Goal: Transaction & Acquisition: Book appointment/travel/reservation

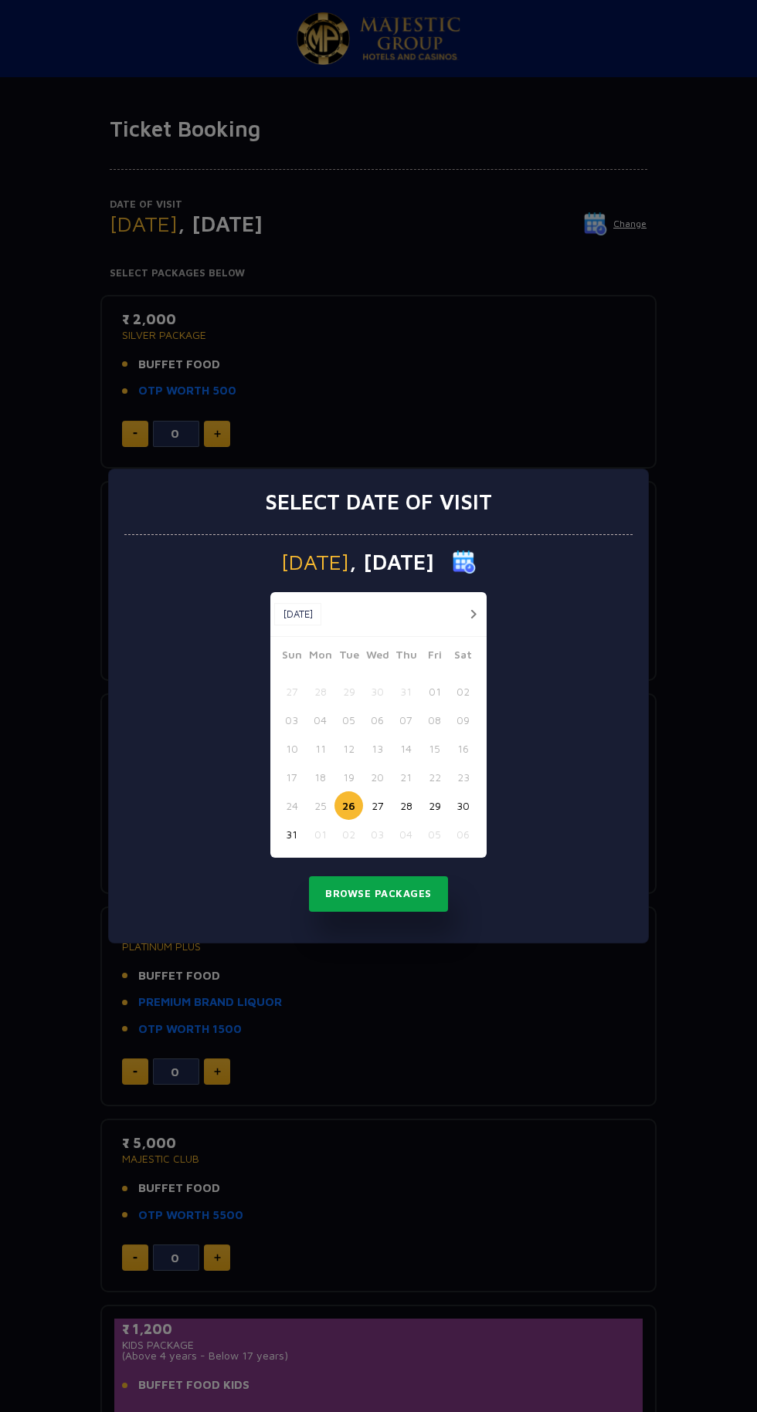
click at [400, 894] on button "Browse Packages" at bounding box center [378, 894] width 139 height 36
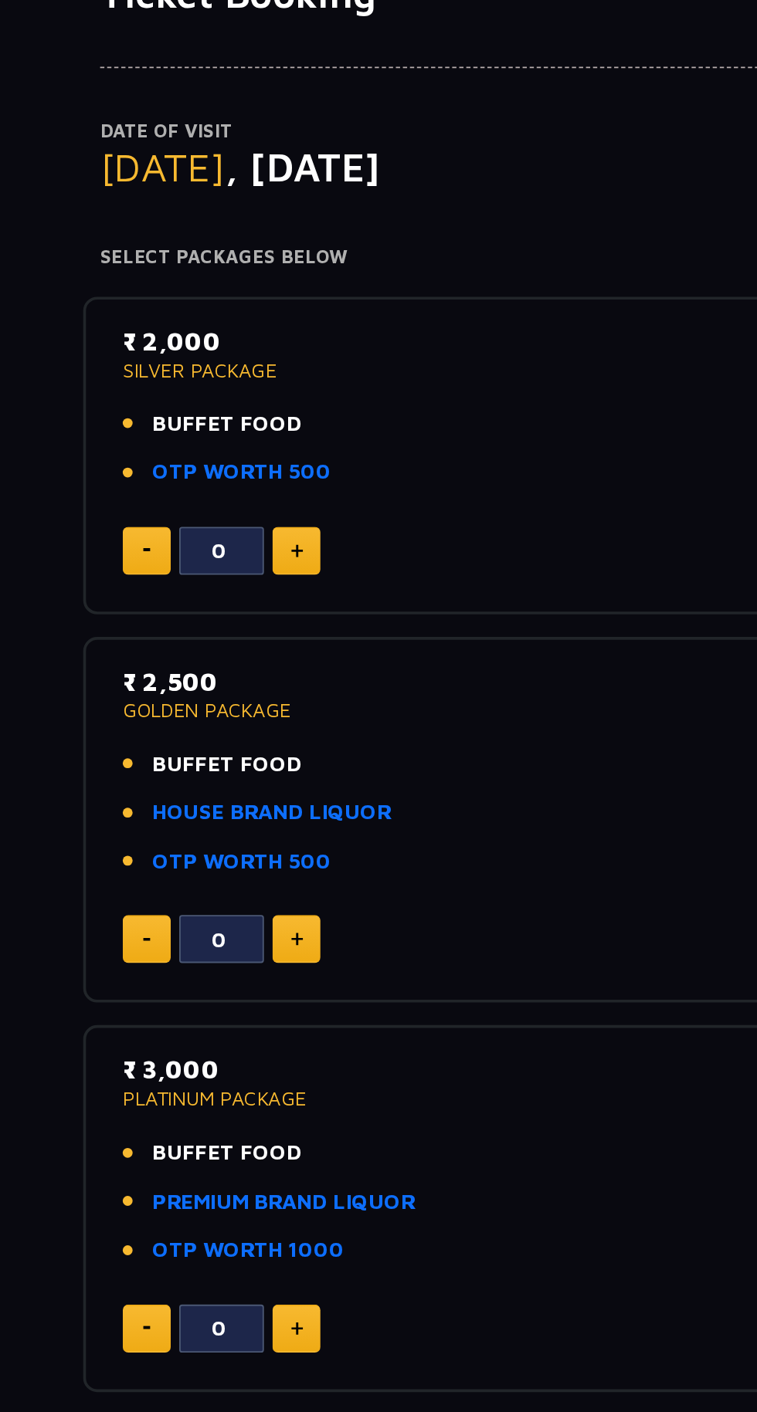
click at [217, 433] on img at bounding box center [217, 434] width 7 height 8
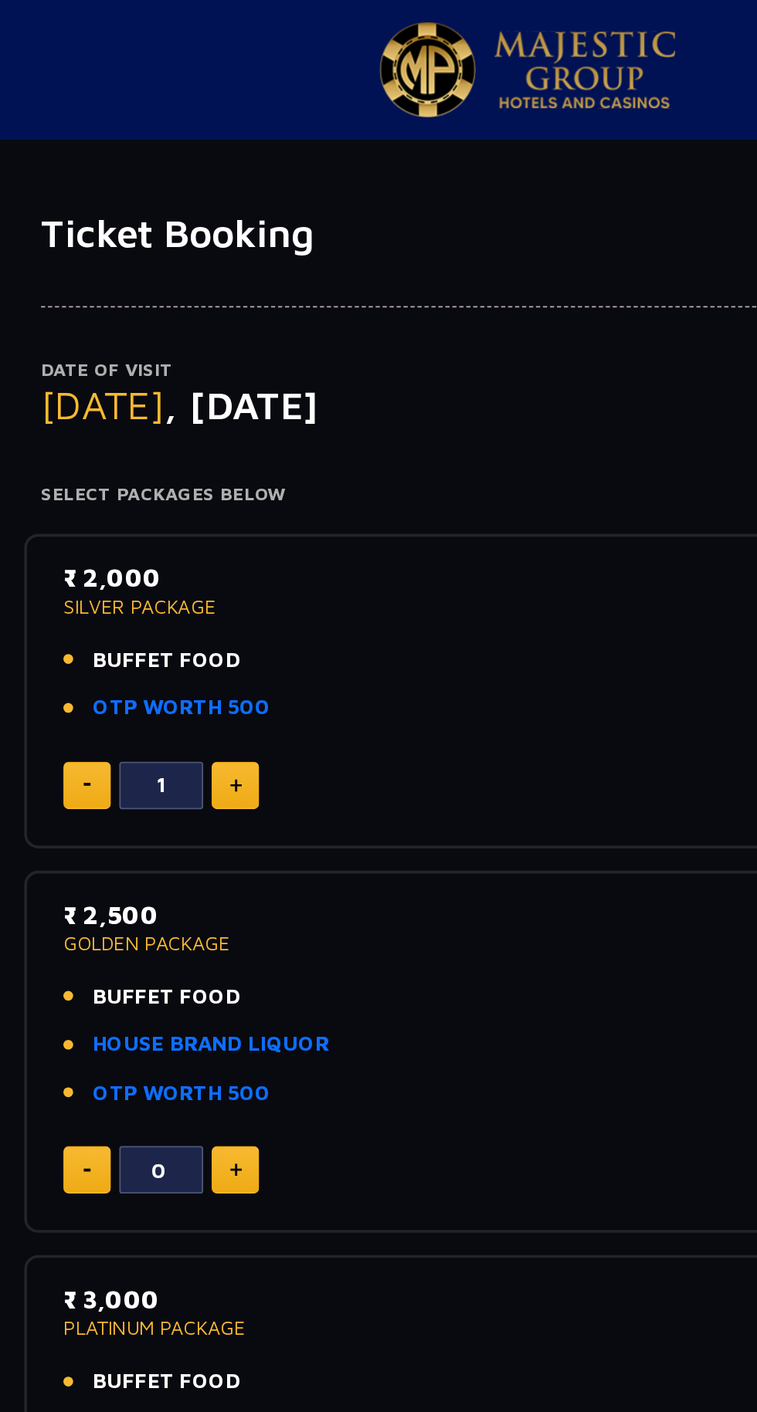
click at [219, 430] on img at bounding box center [217, 434] width 7 height 8
click at [217, 433] on img at bounding box center [217, 434] width 7 height 8
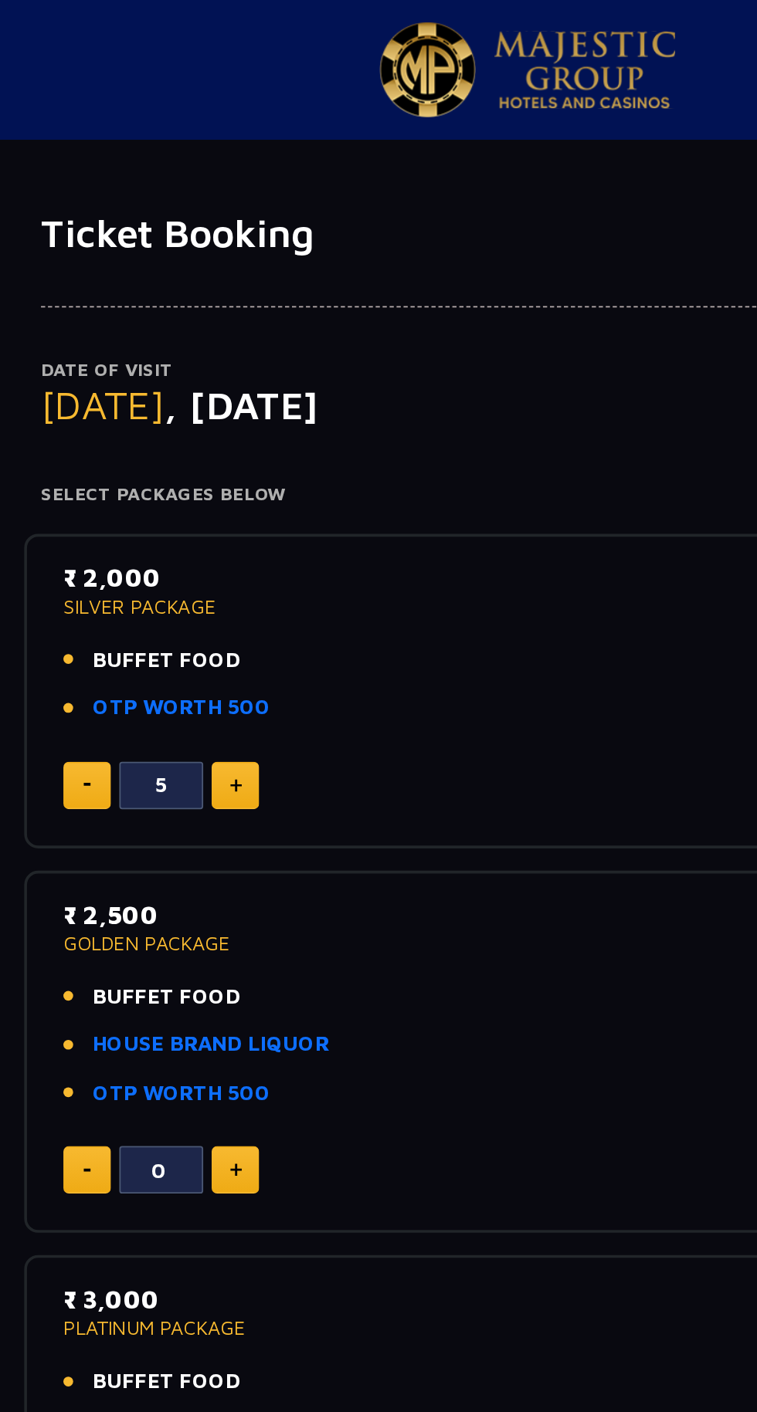
type input "6"
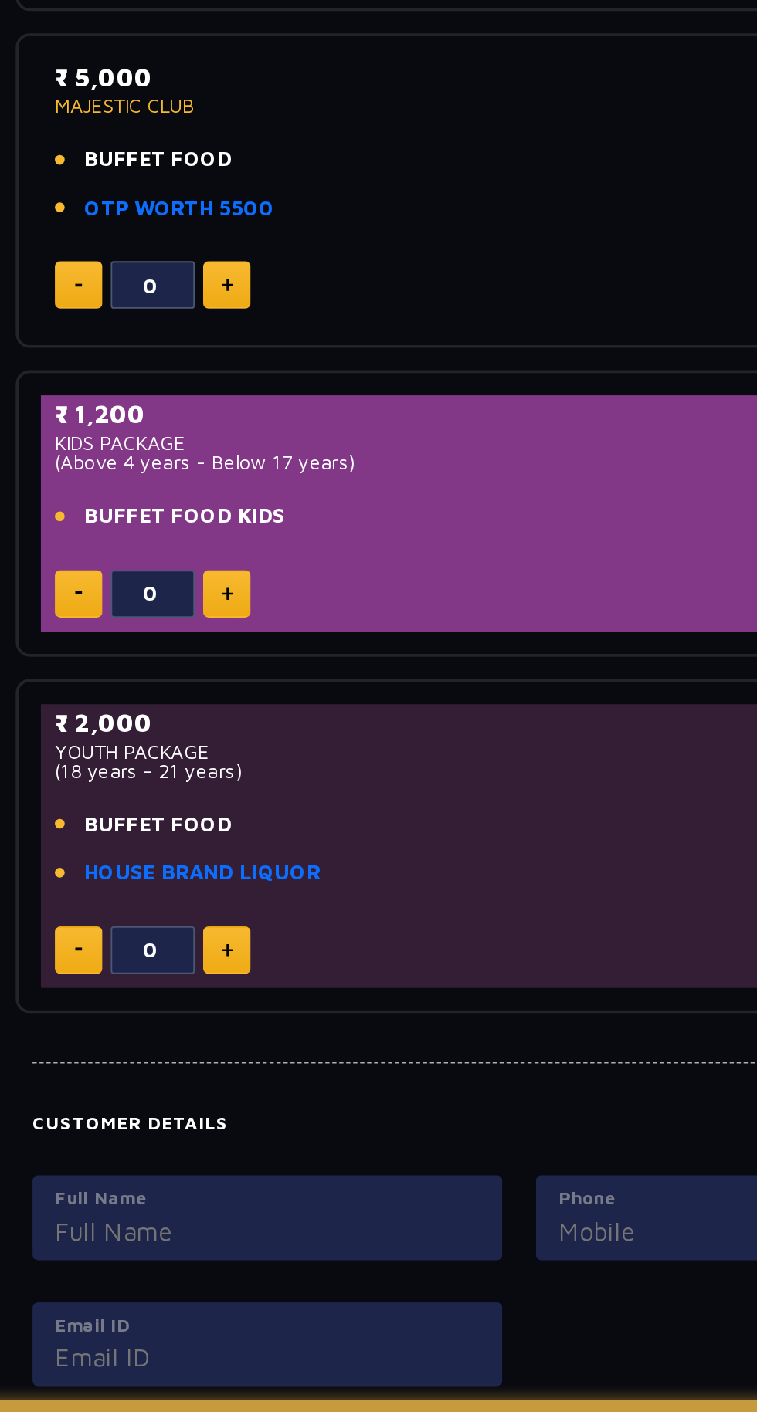
scroll to position [514, 0]
click at [217, 914] on img at bounding box center [217, 915] width 7 height 8
type input "1"
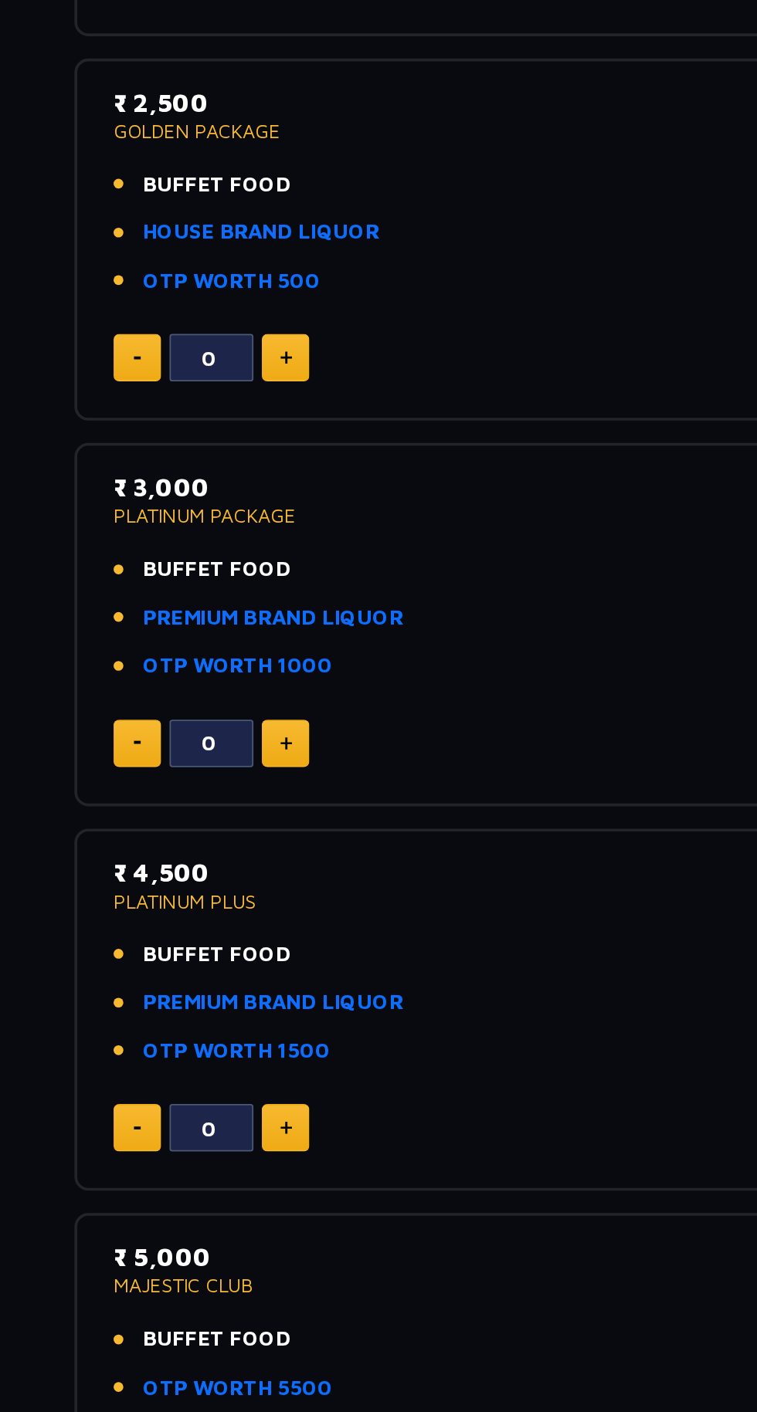
scroll to position [0, 0]
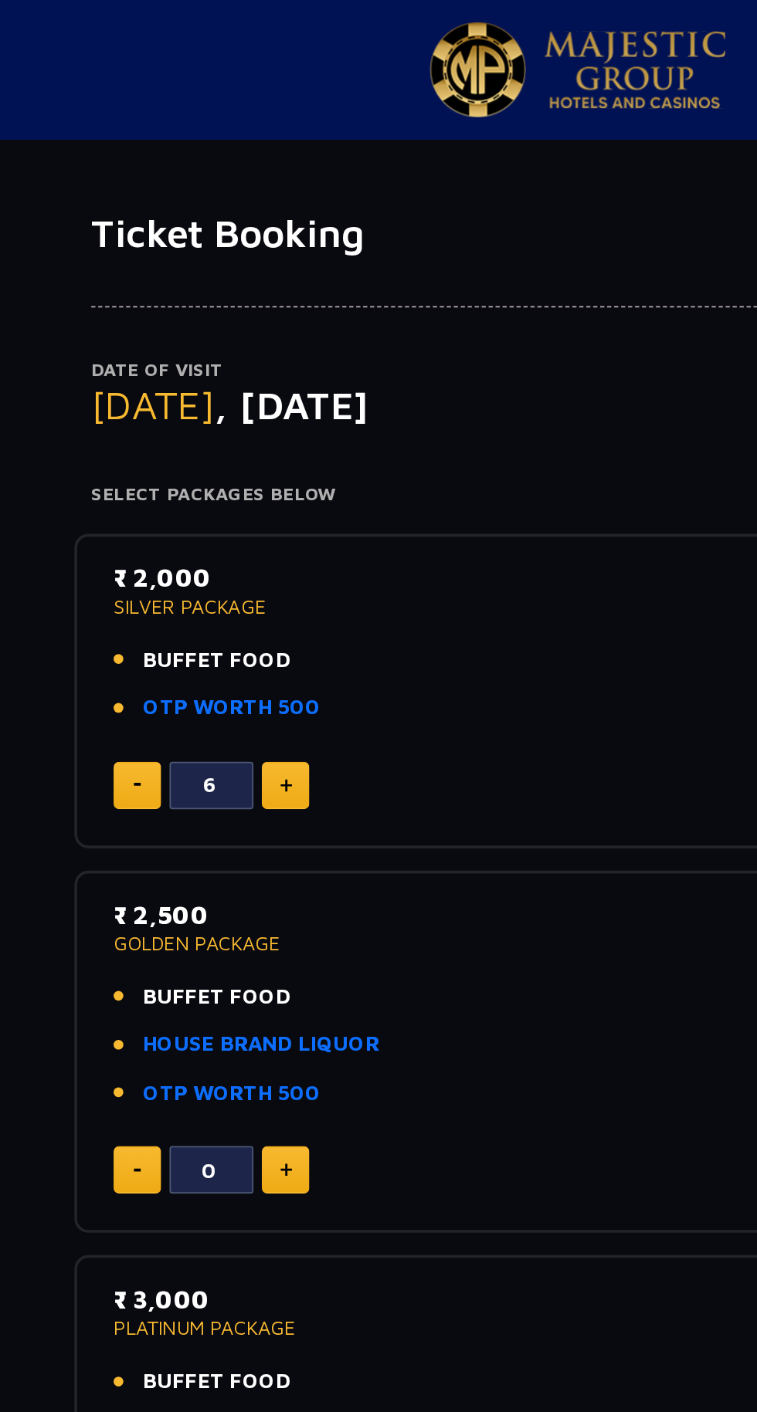
click at [261, 227] on span ", [DATE]" at bounding box center [220, 223] width 85 height 25
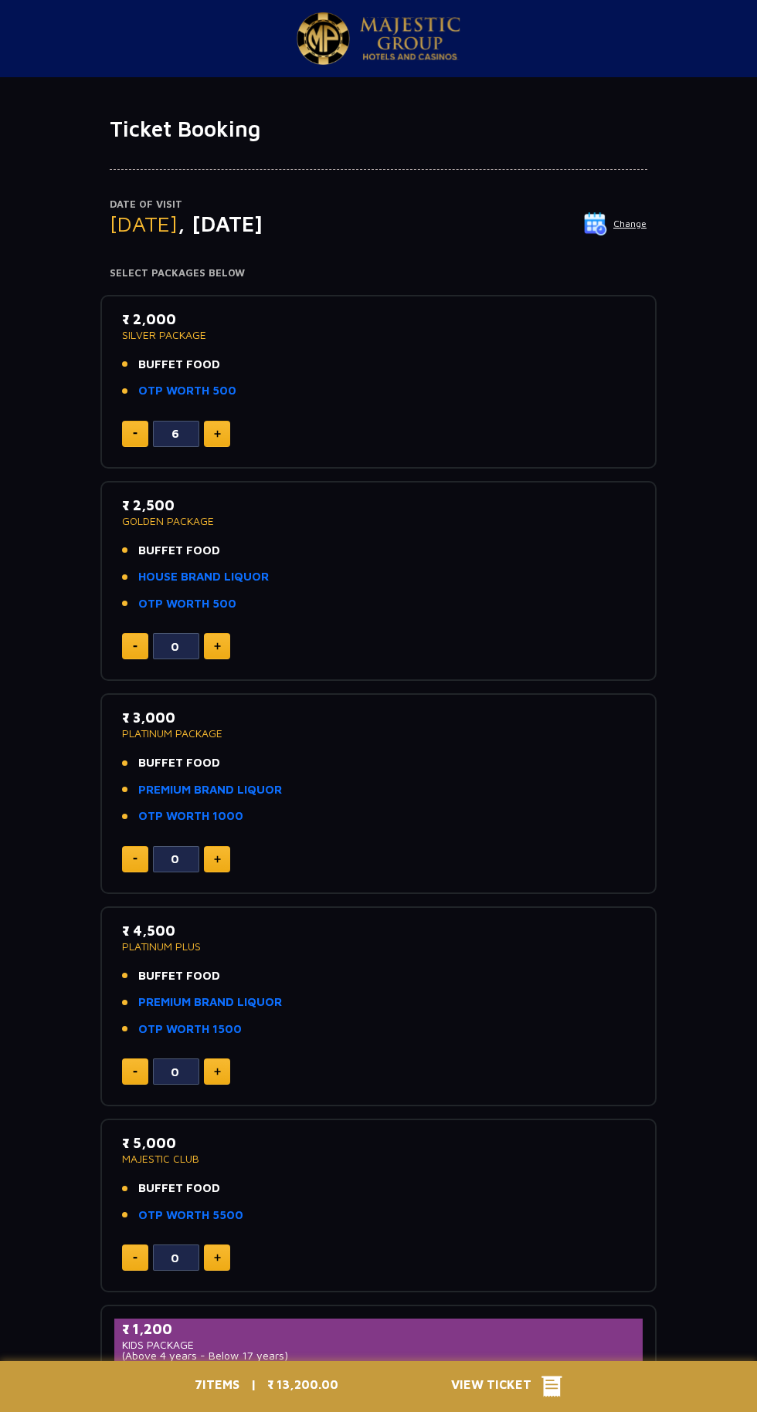
click at [598, 224] on img at bounding box center [595, 223] width 23 height 23
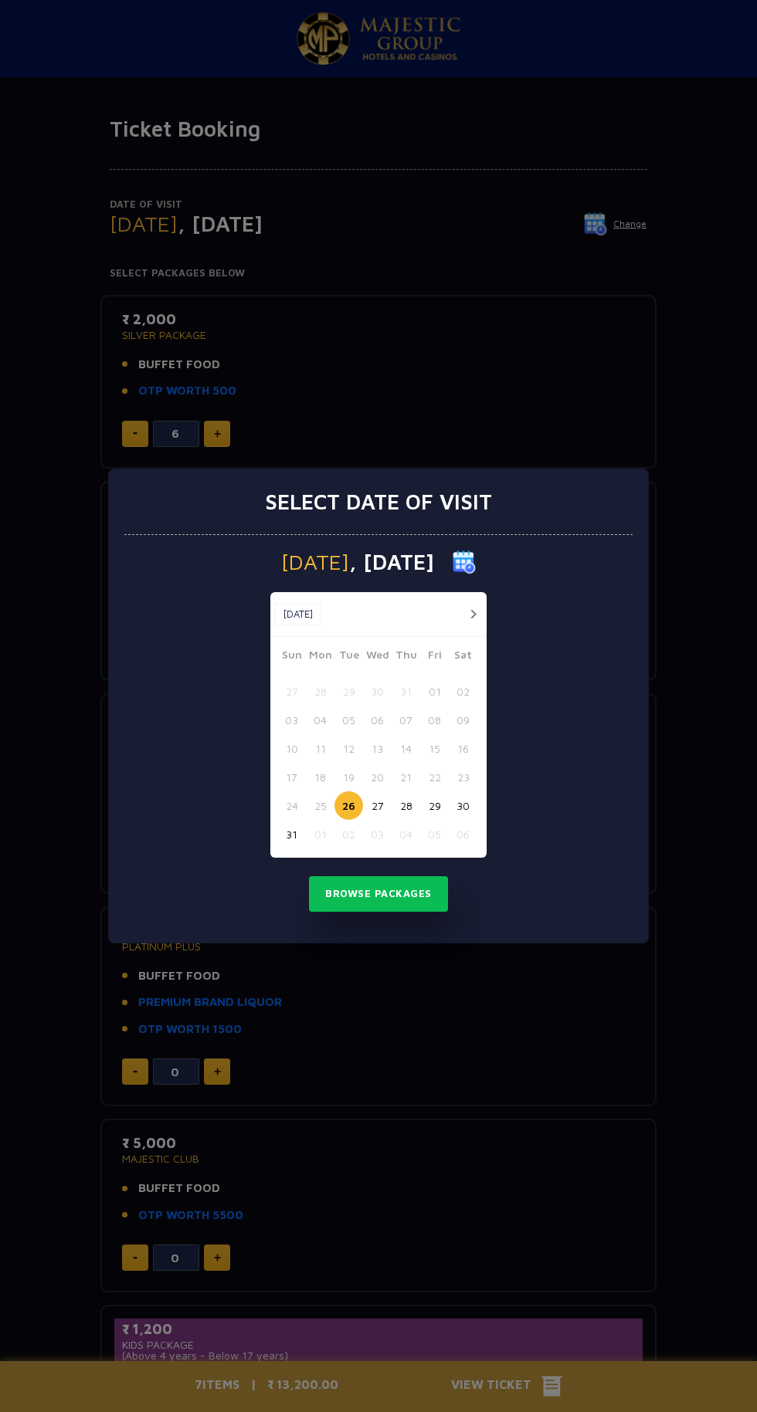
click at [471, 621] on button "button" at bounding box center [472, 614] width 19 height 19
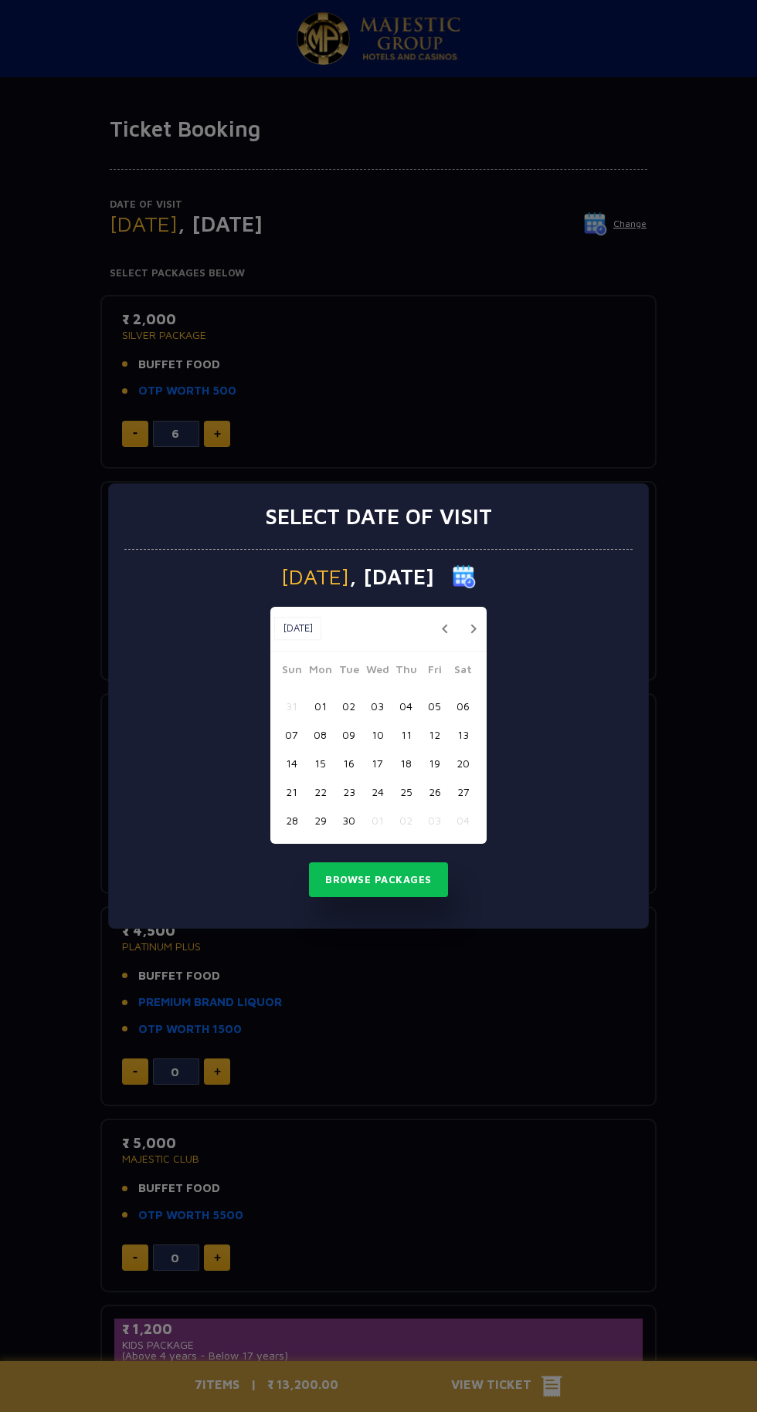
click at [473, 629] on button "button" at bounding box center [472, 628] width 19 height 19
click at [466, 796] on button "25" at bounding box center [463, 792] width 29 height 29
click at [413, 887] on button "Browse Packages" at bounding box center [378, 881] width 139 height 36
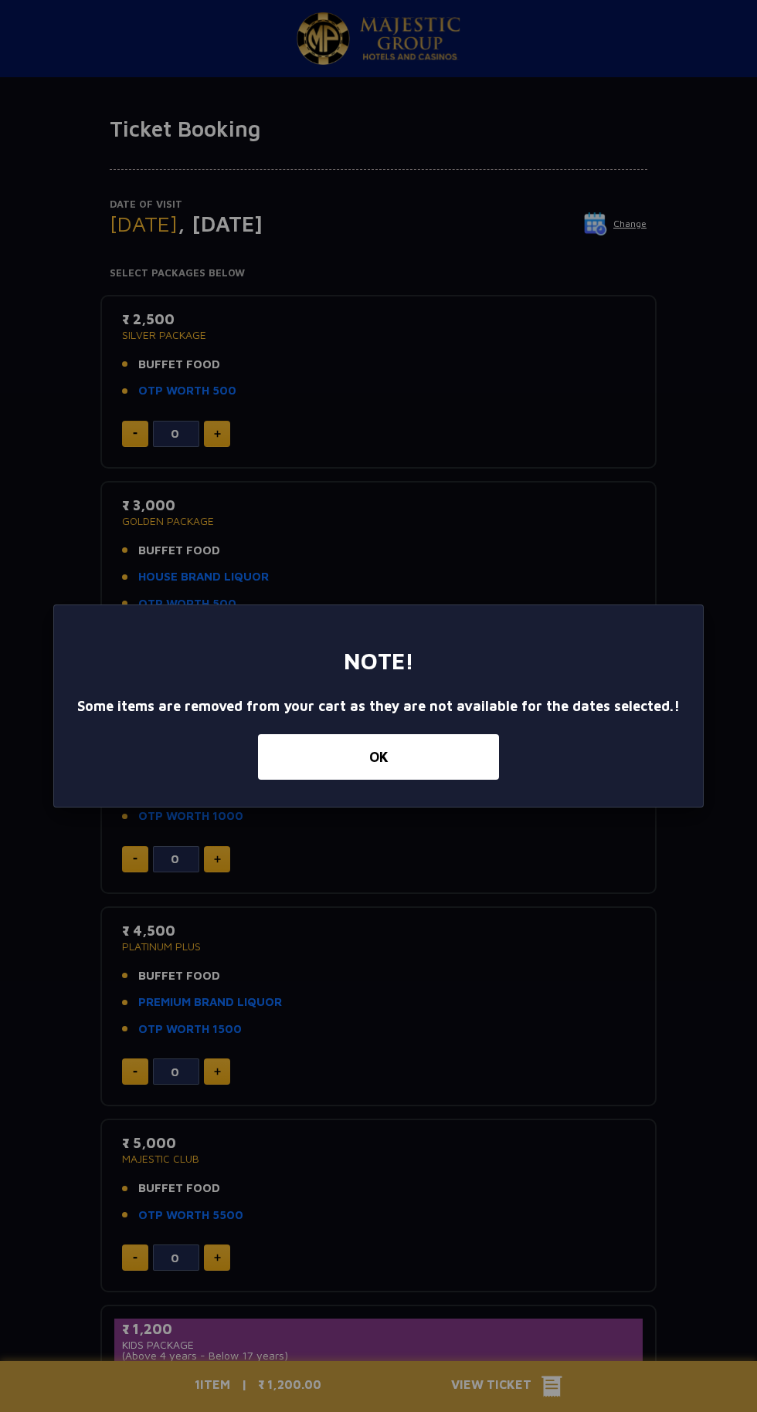
click at [429, 775] on button "OK" at bounding box center [378, 757] width 241 height 46
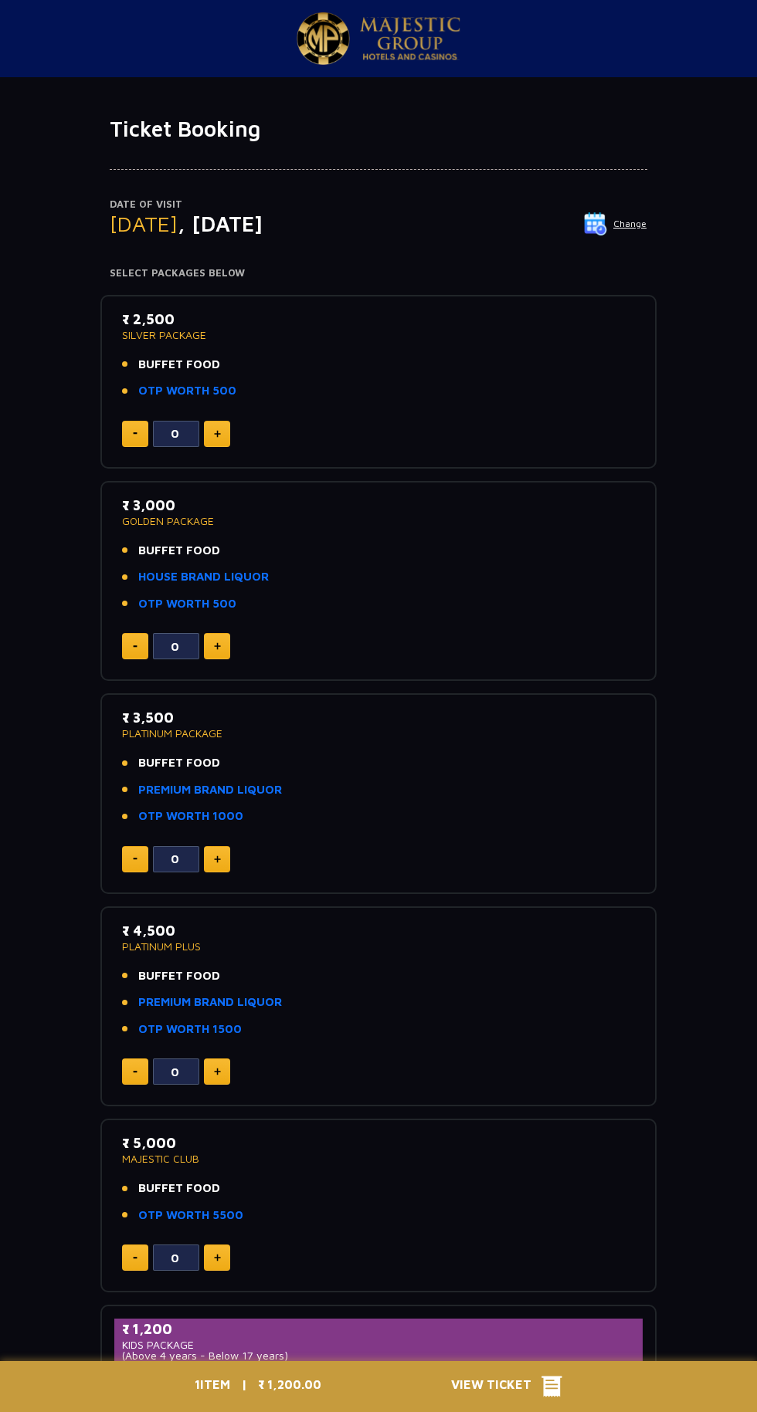
scroll to position [8, 0]
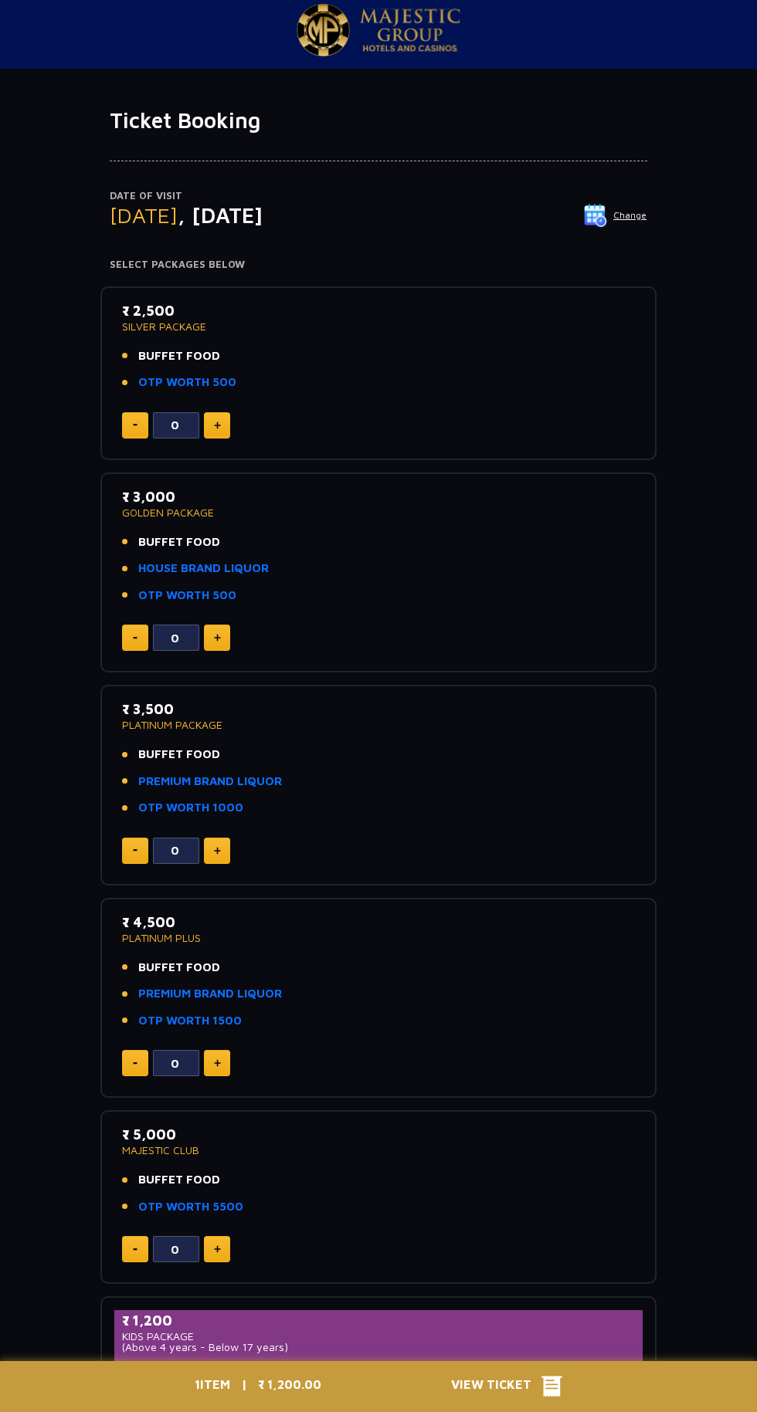
click at [217, 425] on img at bounding box center [217, 426] width 7 height 8
click at [227, 425] on button at bounding box center [217, 425] width 26 height 26
click at [225, 425] on button at bounding box center [217, 425] width 26 height 26
click at [226, 425] on button at bounding box center [217, 425] width 26 height 26
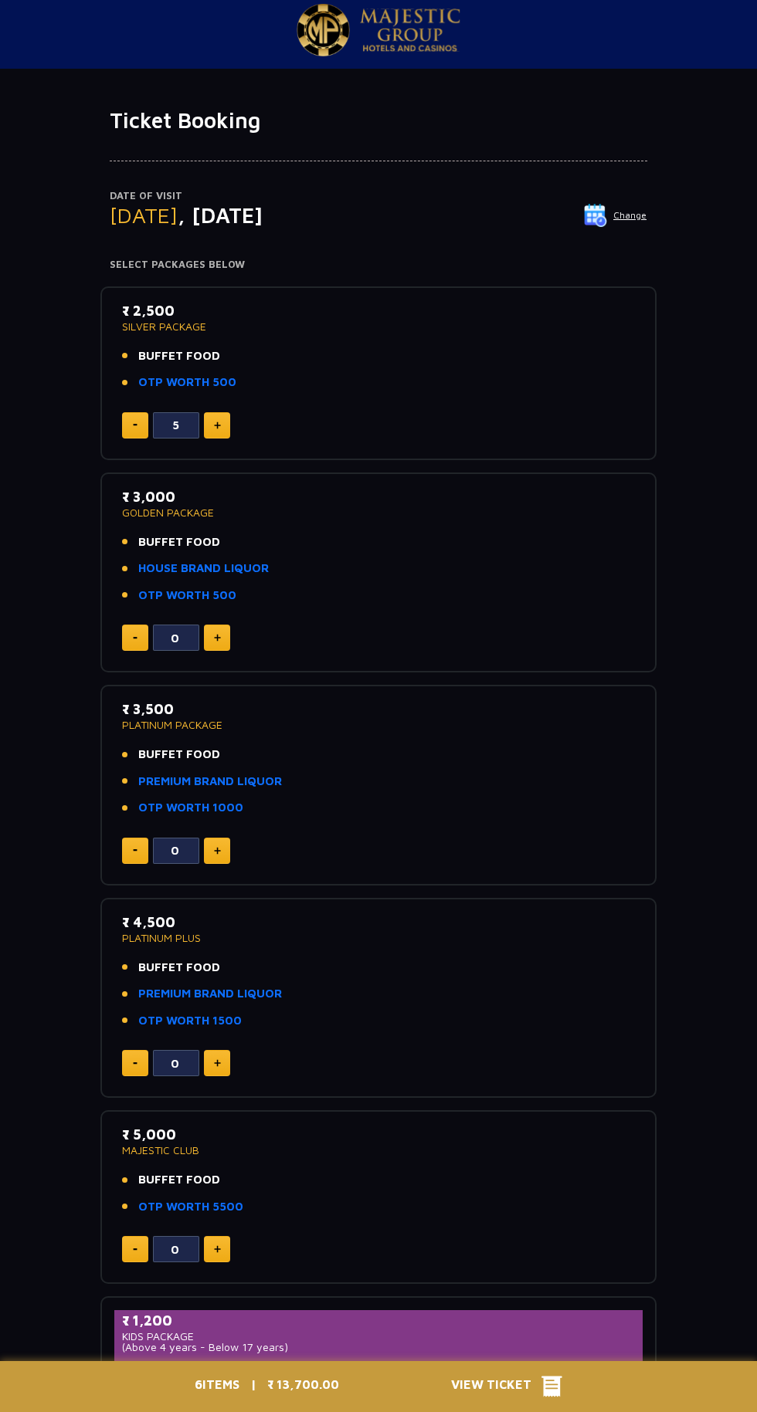
click at [219, 428] on img at bounding box center [217, 426] width 7 height 8
type input "6"
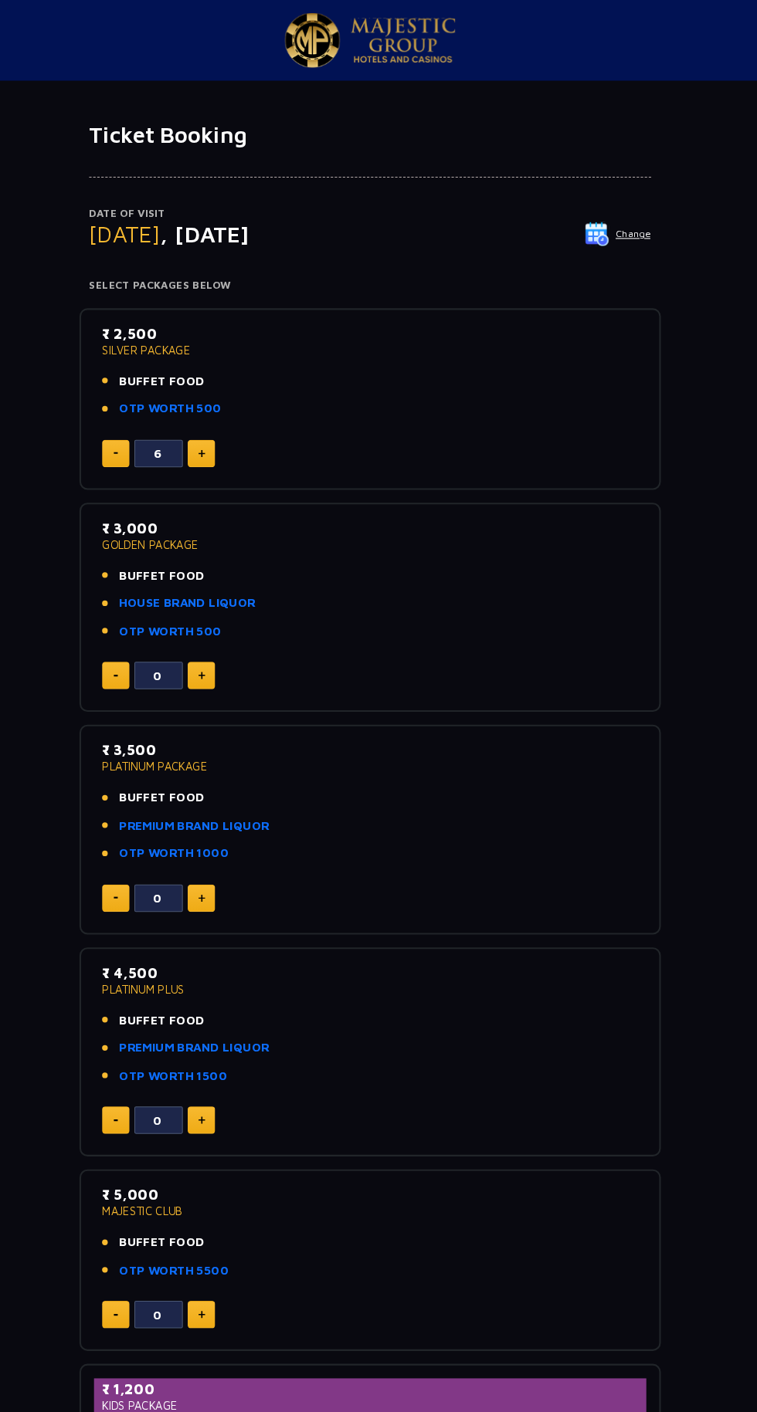
scroll to position [7, 0]
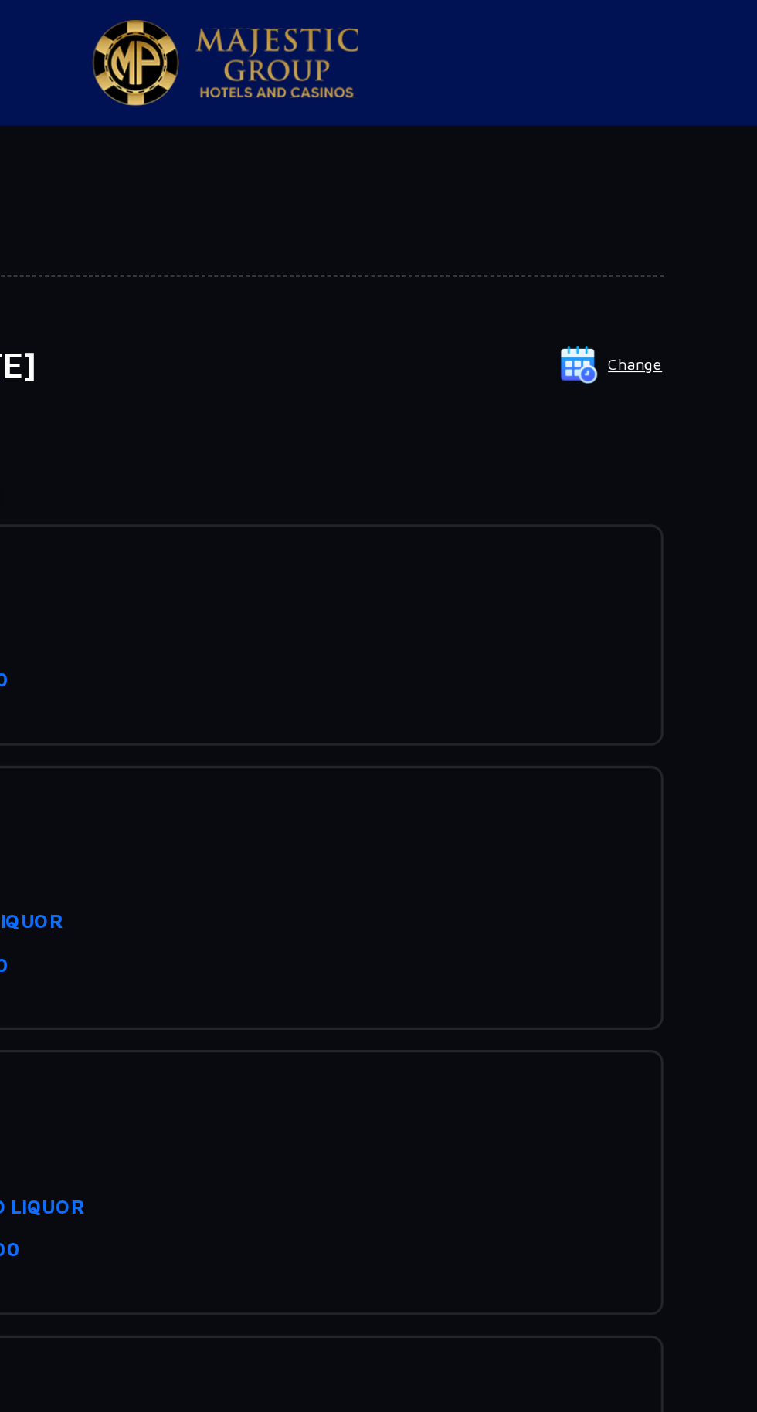
click at [603, 224] on img at bounding box center [595, 223] width 23 height 23
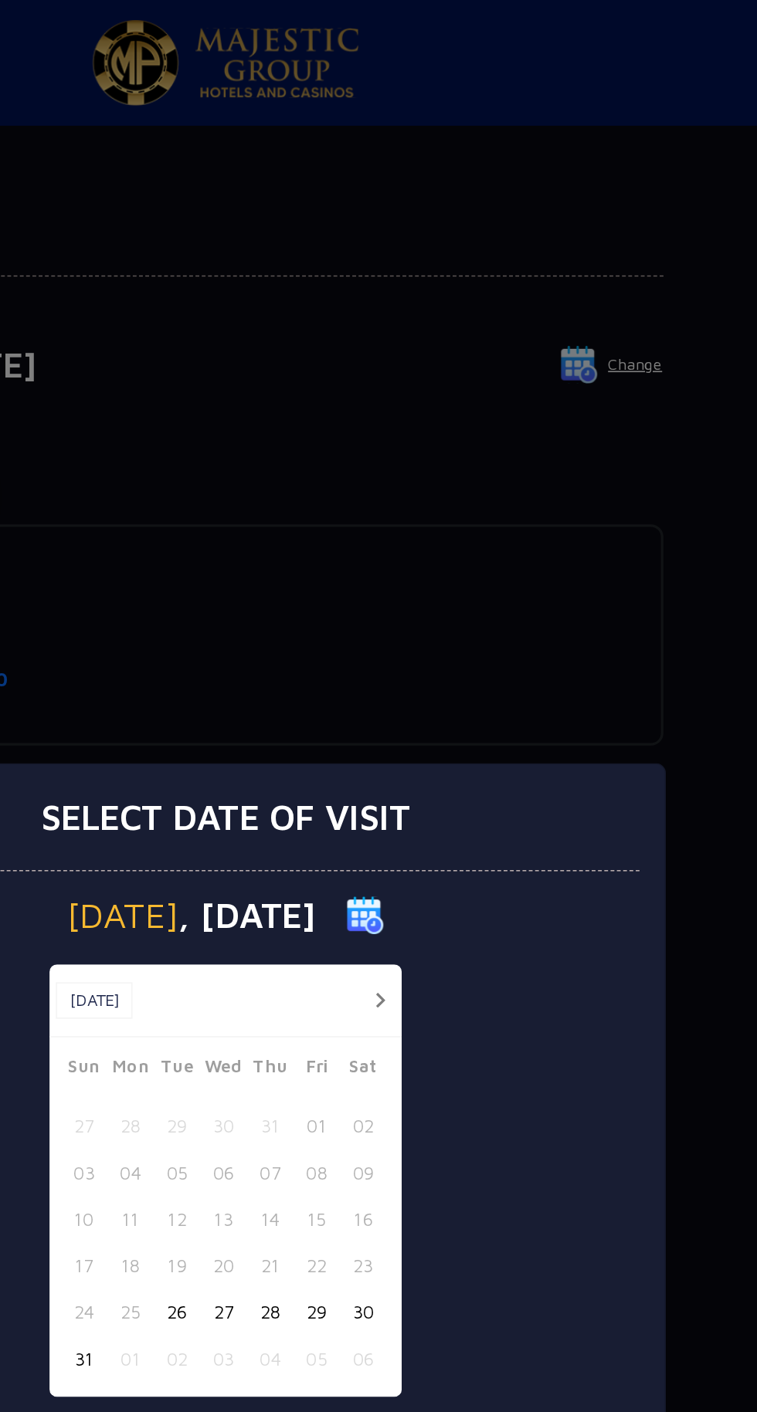
click at [476, 607] on button "button" at bounding box center [472, 614] width 19 height 19
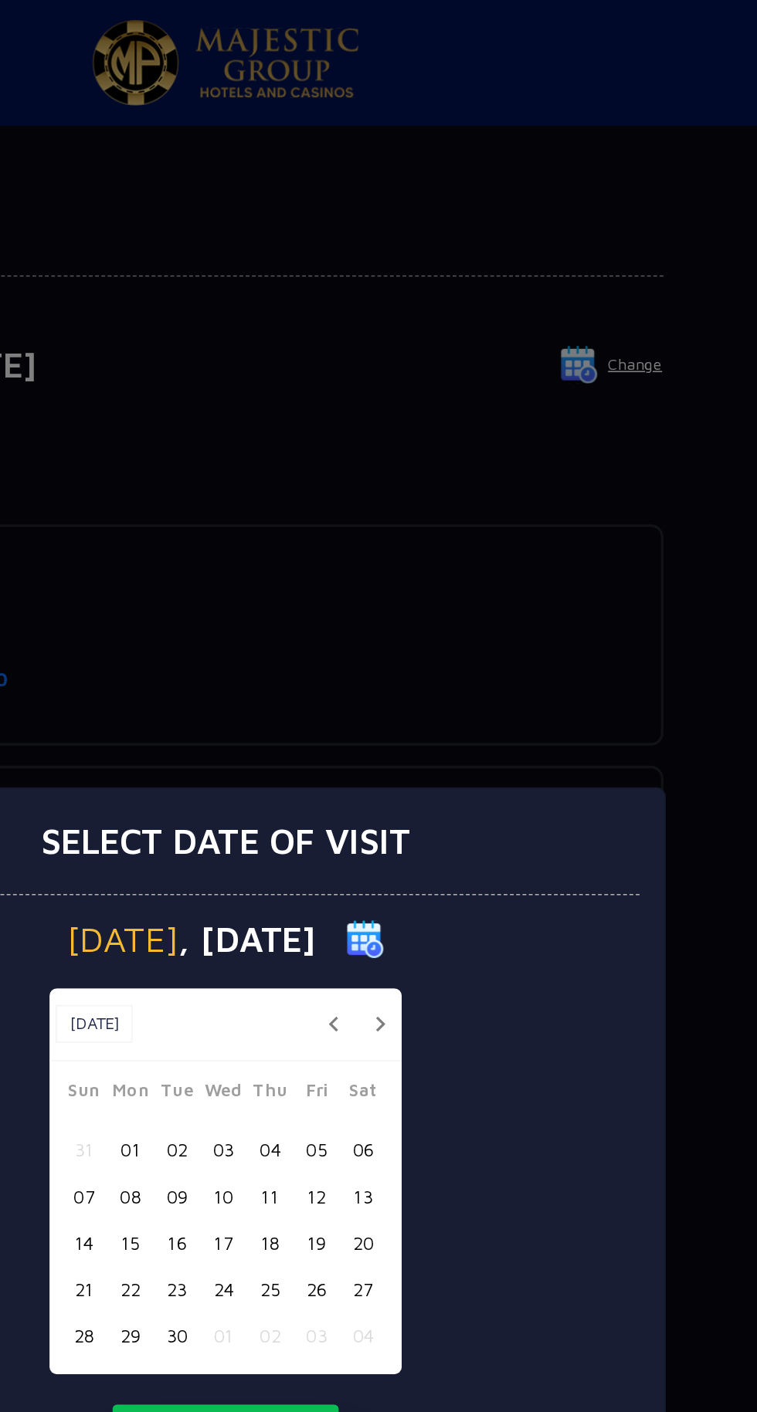
click at [473, 628] on button "button" at bounding box center [472, 628] width 19 height 19
click at [347, 787] on button "21" at bounding box center [348, 792] width 29 height 29
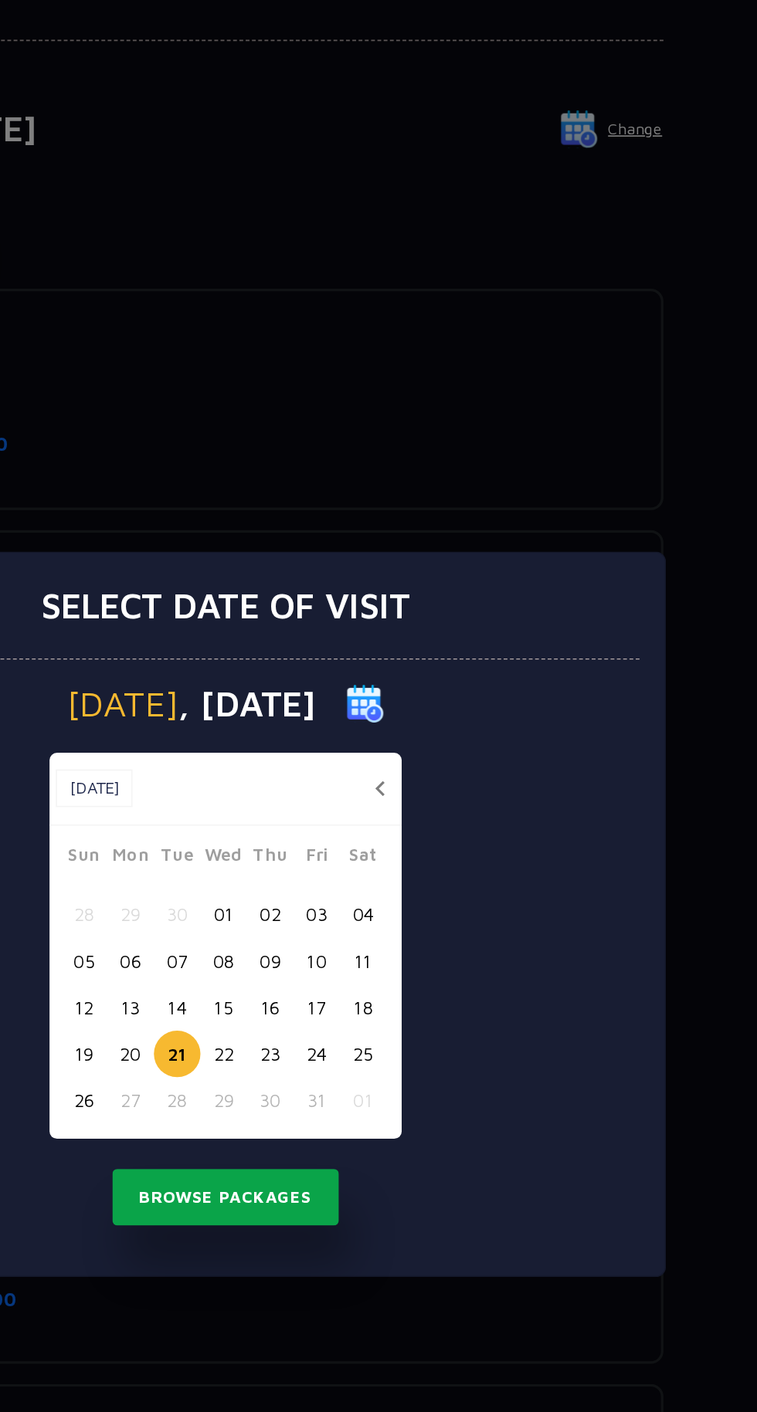
click at [335, 898] on button "Browse Packages" at bounding box center [378, 881] width 139 height 36
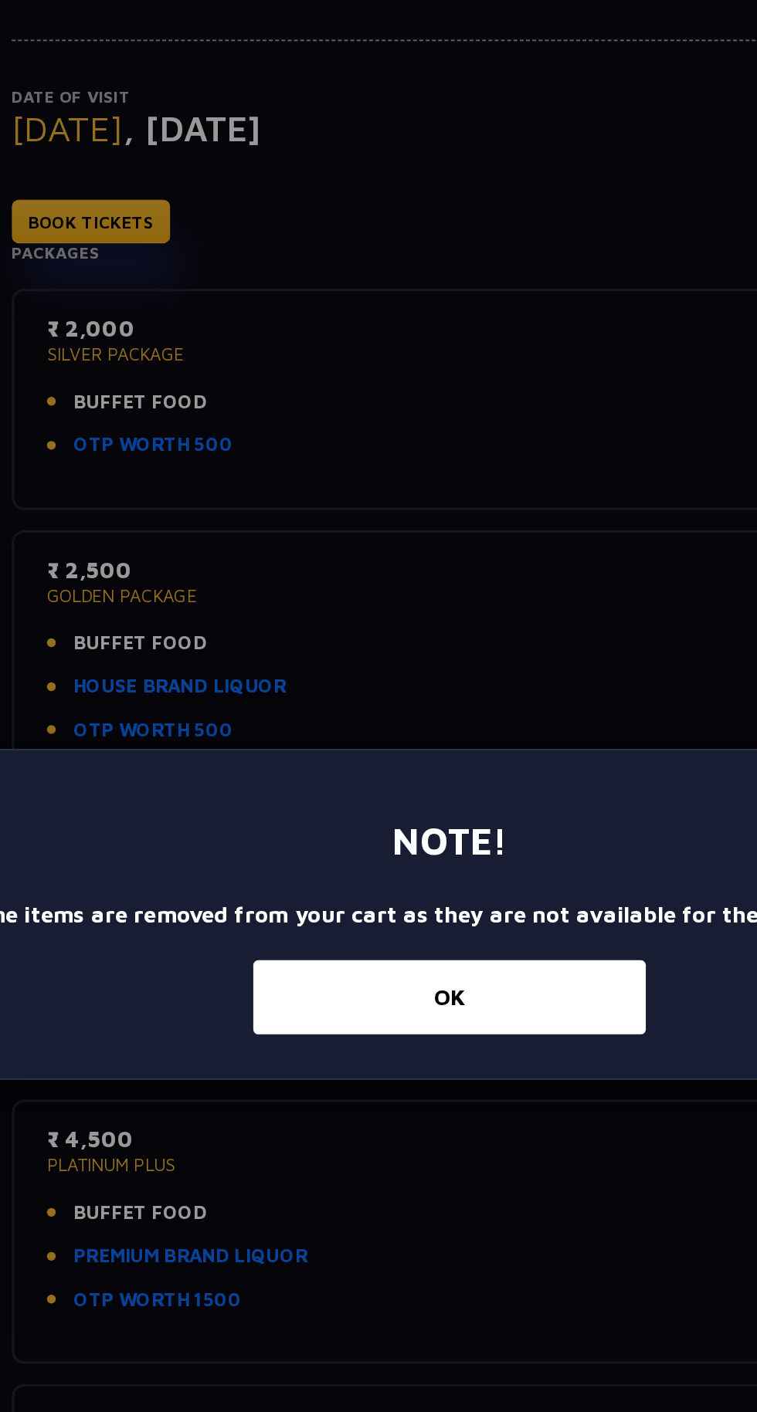
click at [426, 780] on button "OK" at bounding box center [378, 757] width 241 height 46
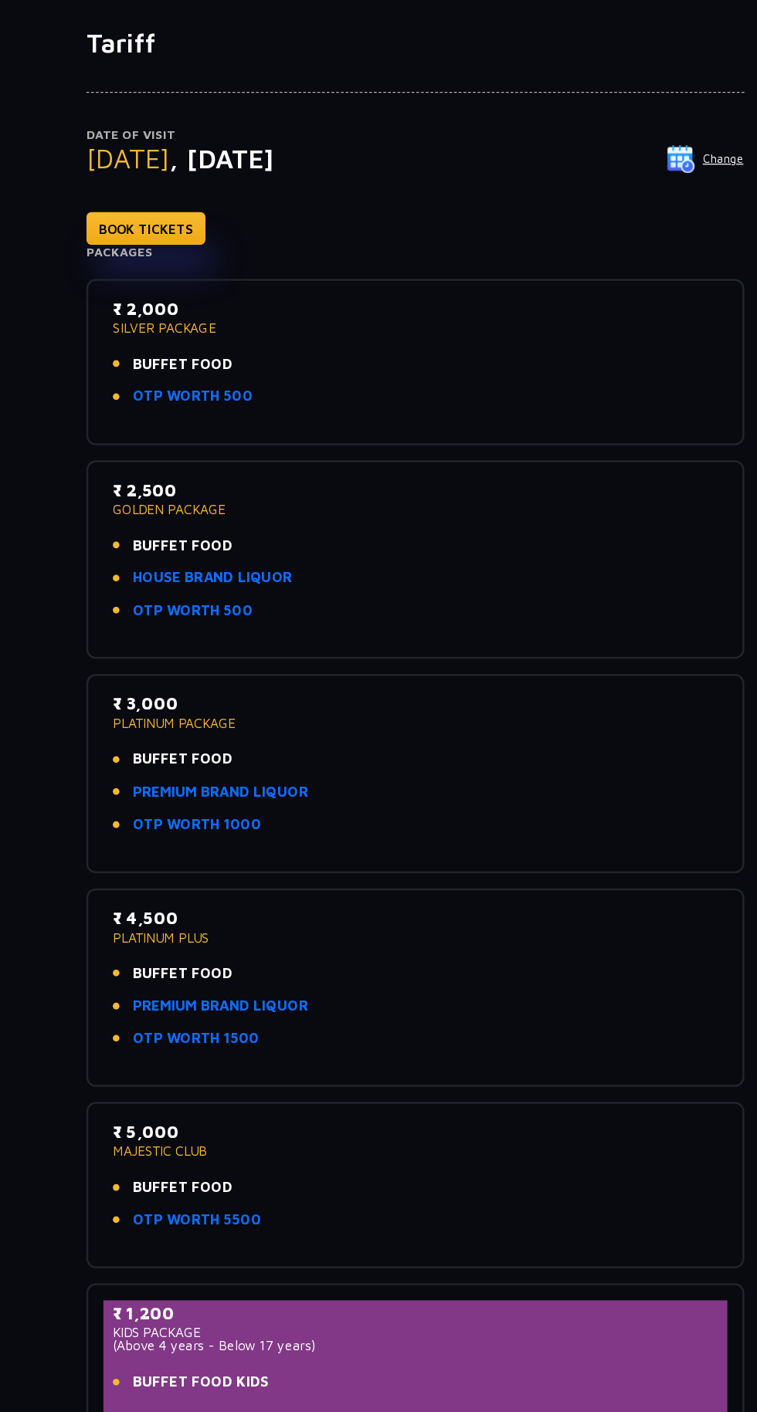
click at [162, 346] on p "₹ 2,000" at bounding box center [378, 346] width 494 height 21
click at [164, 391] on span "BUFFET FOOD" at bounding box center [188, 392] width 82 height 18
click at [134, 300] on h4 "Packages" at bounding box center [378, 300] width 537 height 12
click at [134, 280] on link "BOOK TICKETS" at bounding box center [158, 280] width 97 height 27
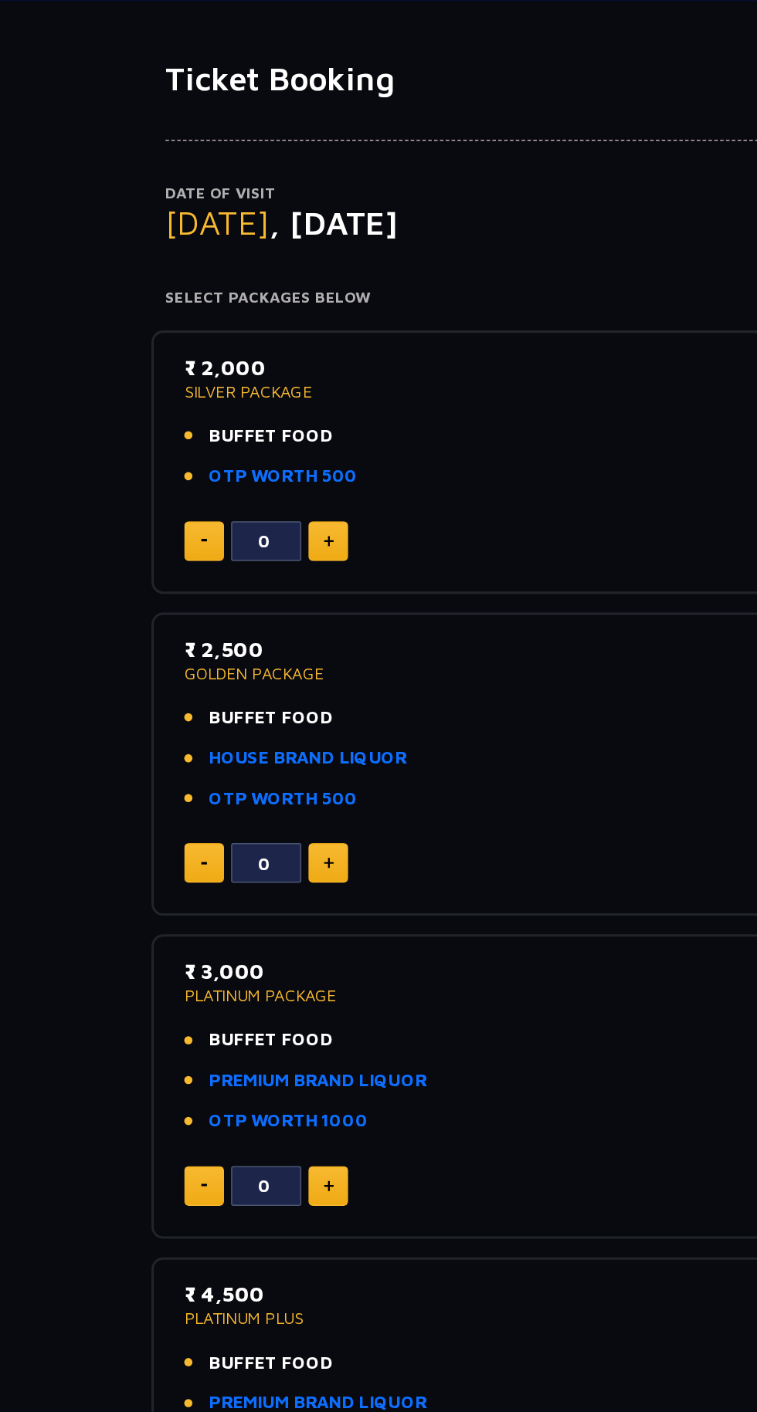
click at [217, 433] on img at bounding box center [217, 434] width 7 height 8
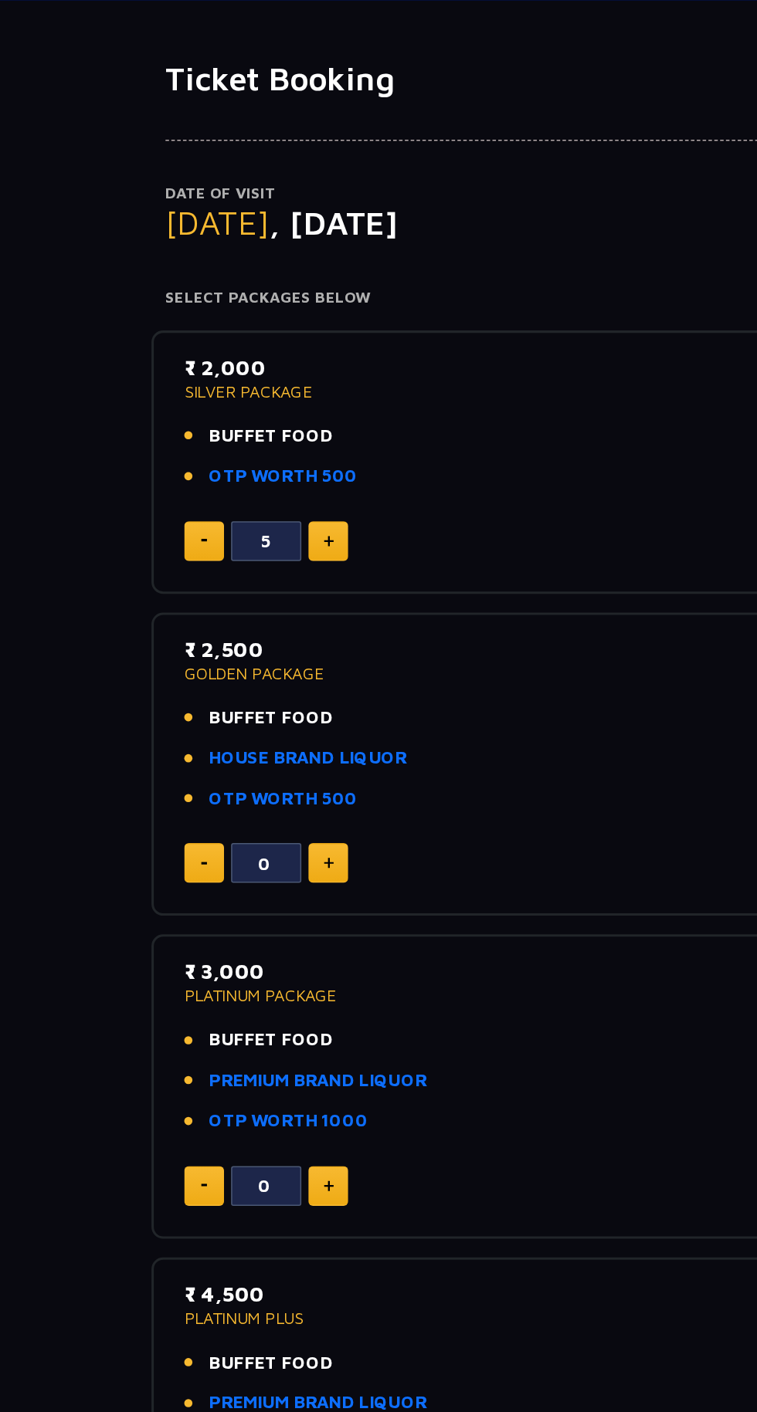
click at [217, 433] on img at bounding box center [217, 434] width 7 height 8
type input "6"
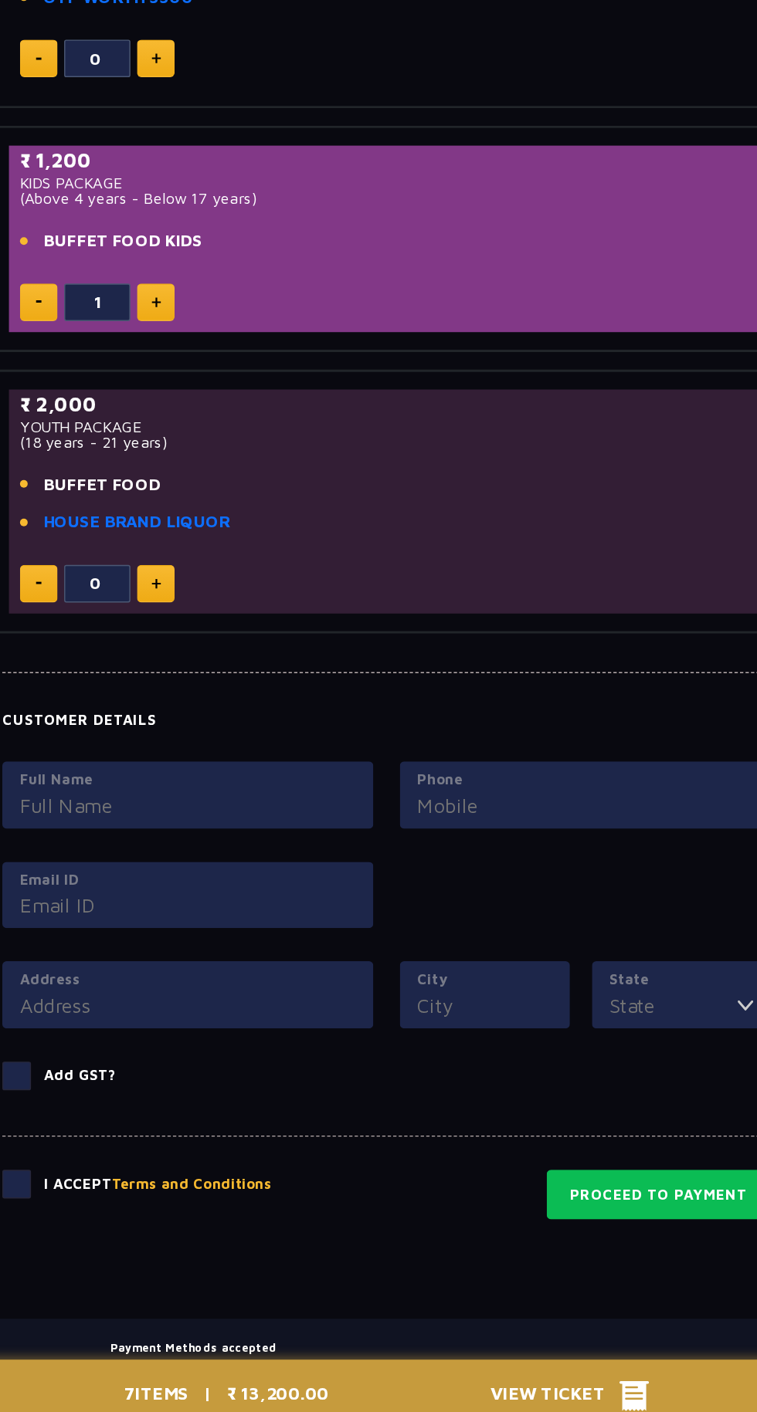
scroll to position [807, 0]
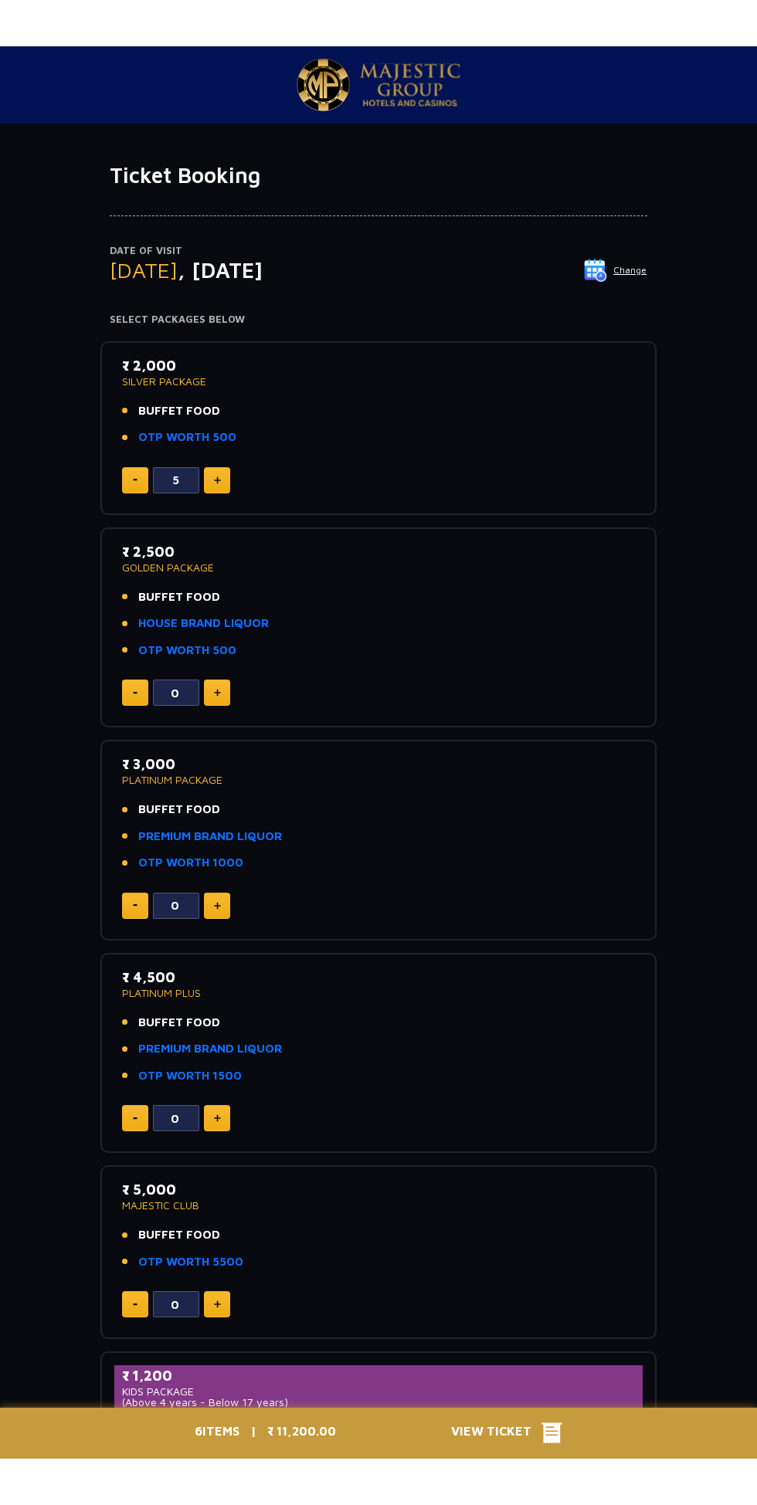
scroll to position [807, 0]
